Goal: Task Accomplishment & Management: Manage account settings

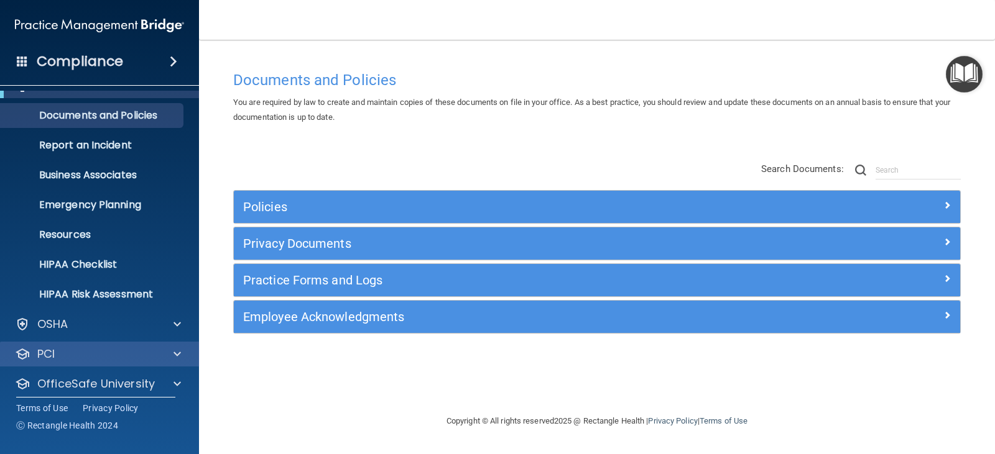
scroll to position [62, 0]
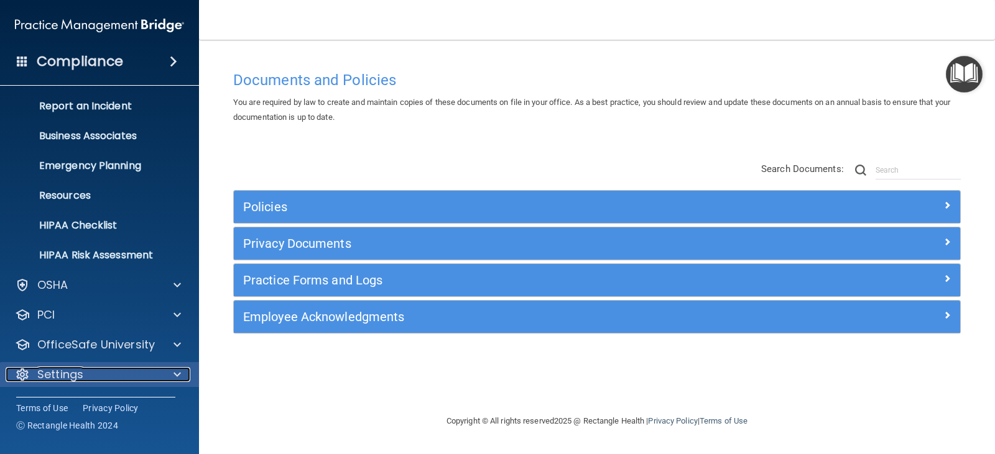
click at [126, 369] on div "Settings" at bounding box center [83, 374] width 154 height 15
click at [73, 375] on p "Settings" at bounding box center [60, 374] width 46 height 15
click at [170, 378] on div at bounding box center [175, 374] width 31 height 15
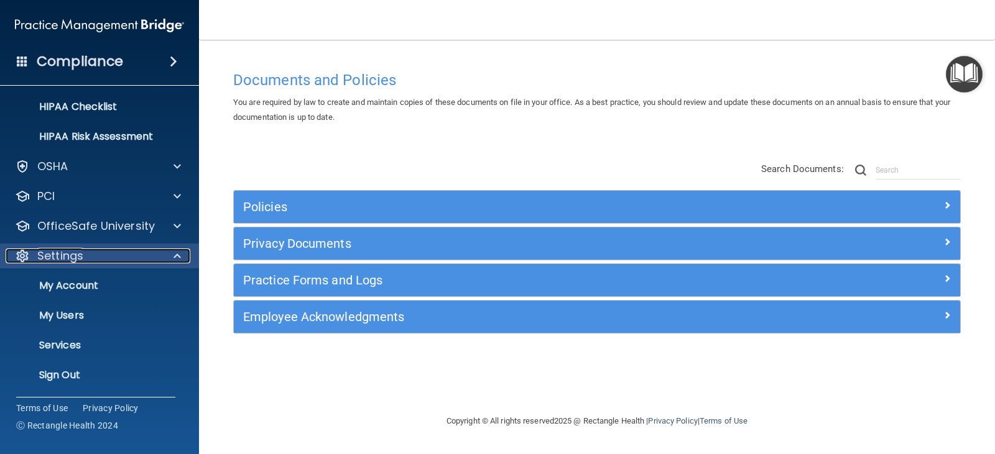
scroll to position [181, 0]
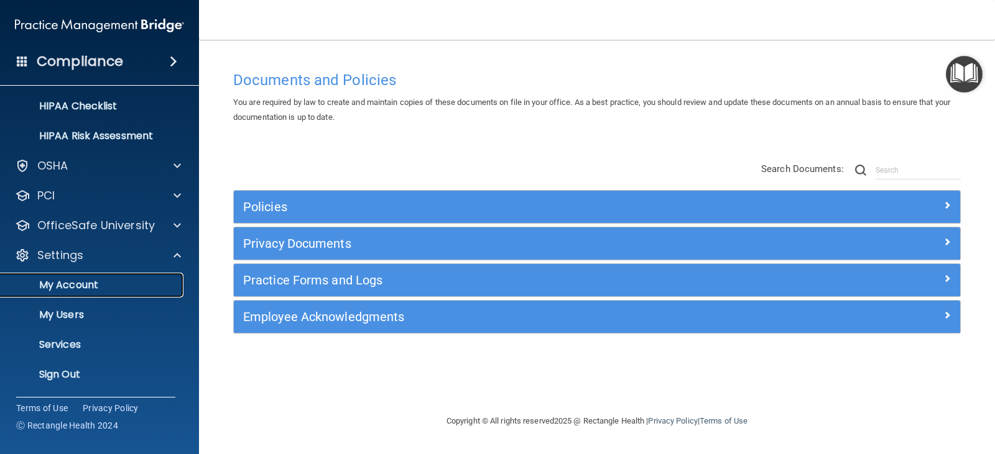
click at [96, 280] on p "My Account" at bounding box center [93, 285] width 170 height 12
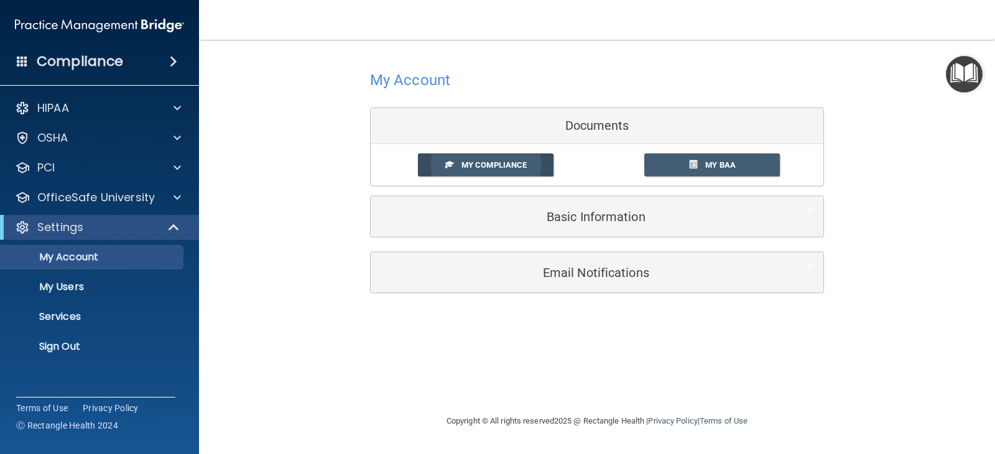
click at [518, 171] on link "My Compliance" at bounding box center [486, 165] width 136 height 23
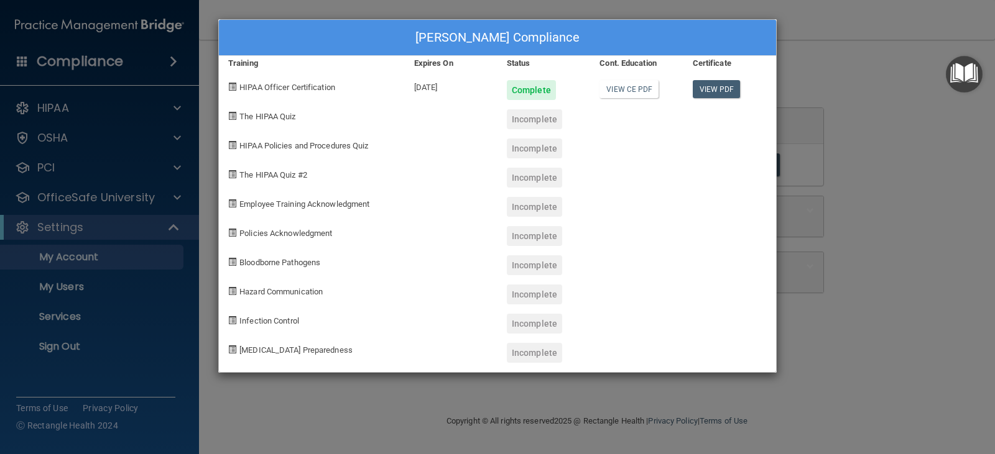
click at [851, 106] on div "[PERSON_NAME] Compliance Training Expires On Status Cont. Education Certificate…" at bounding box center [497, 227] width 995 height 454
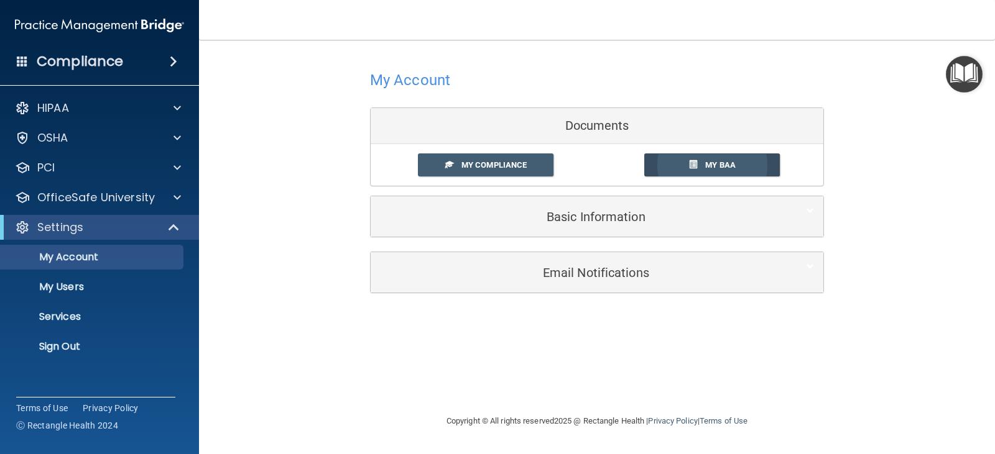
click at [695, 167] on span at bounding box center [693, 164] width 8 height 8
click at [82, 319] on p "Services" at bounding box center [93, 317] width 170 height 12
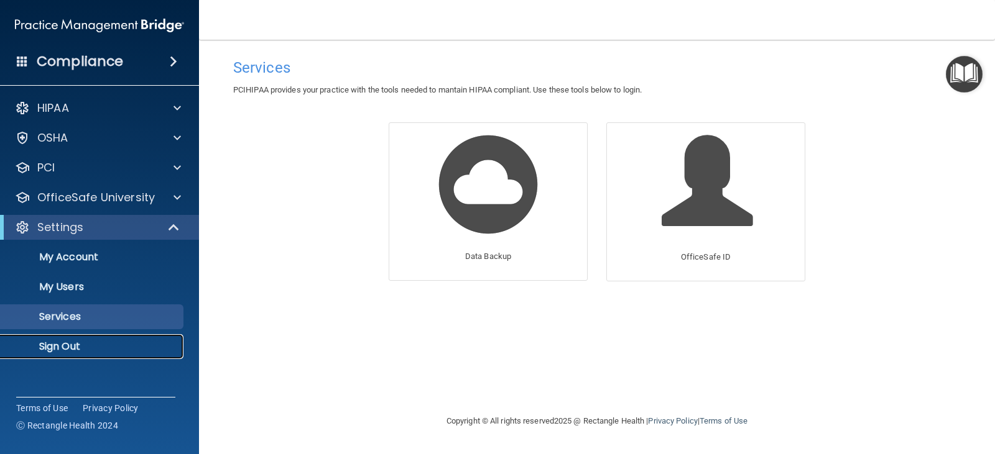
click at [115, 339] on link "Sign Out" at bounding box center [86, 346] width 196 height 25
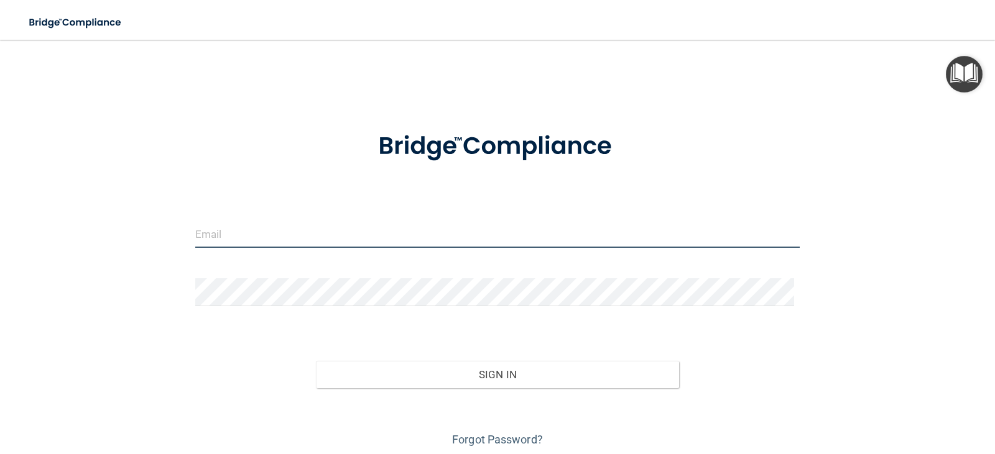
type input "[PERSON_NAME][EMAIL_ADDRESS][DOMAIN_NAME]"
